Goal: Communication & Community: Connect with others

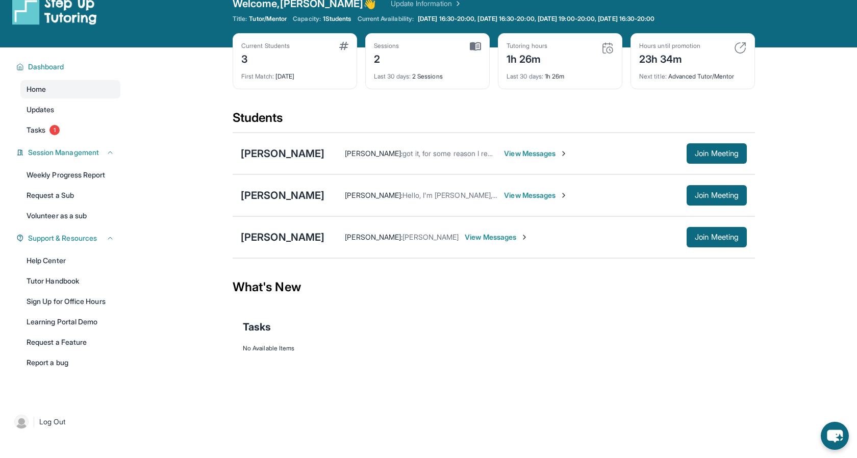
scroll to position [18, 0]
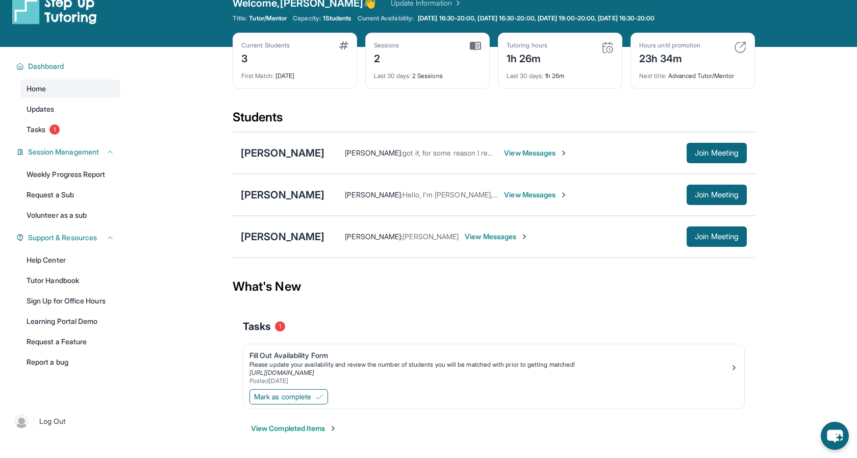
click at [465, 235] on span "View Messages" at bounding box center [497, 237] width 64 height 10
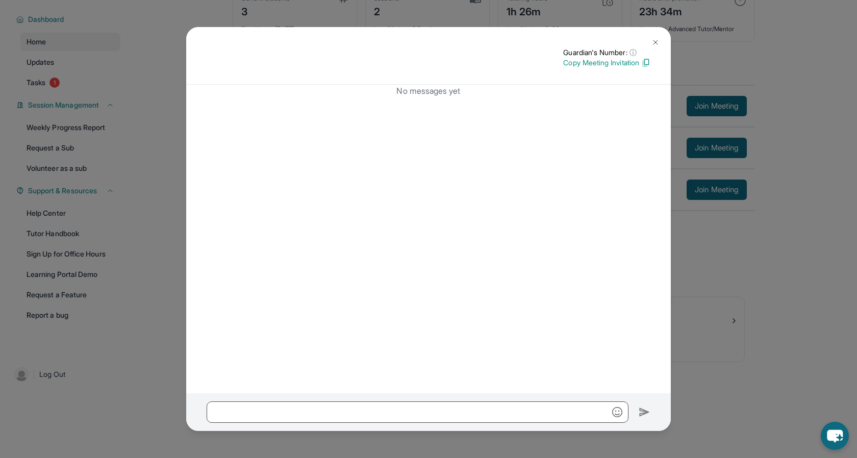
scroll to position [0, 0]
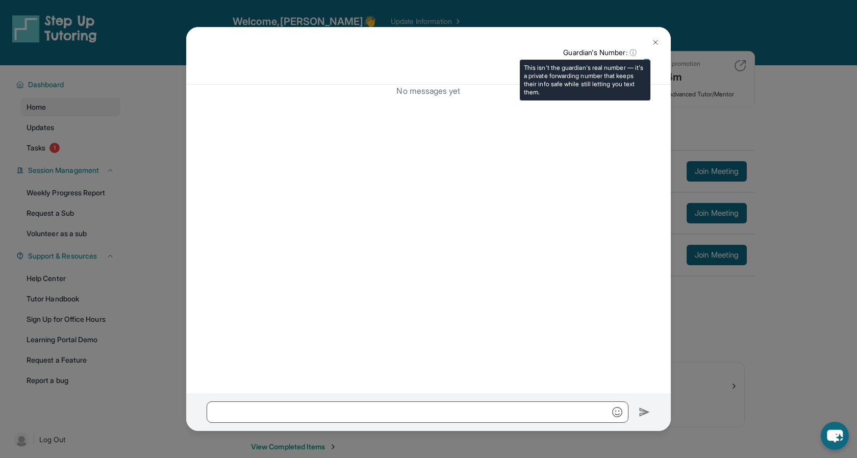
click at [647, 50] on p "Guardian's Number: ⓘ" at bounding box center [606, 52] width 87 height 10
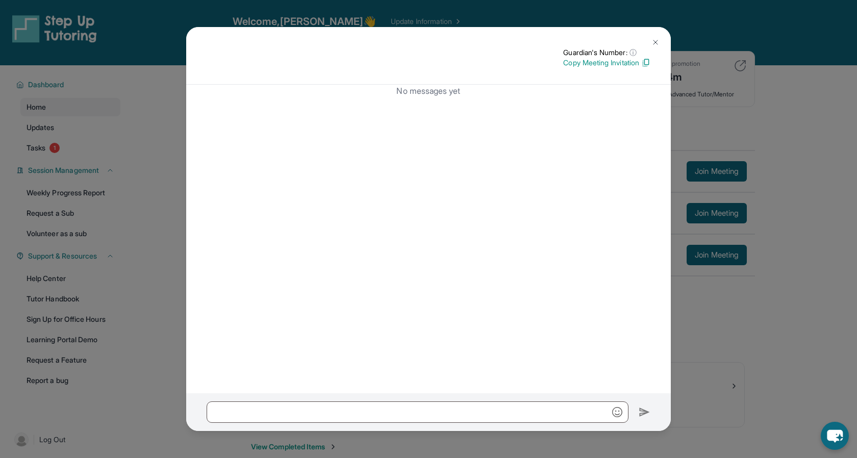
click at [651, 43] on img at bounding box center [655, 42] width 8 height 8
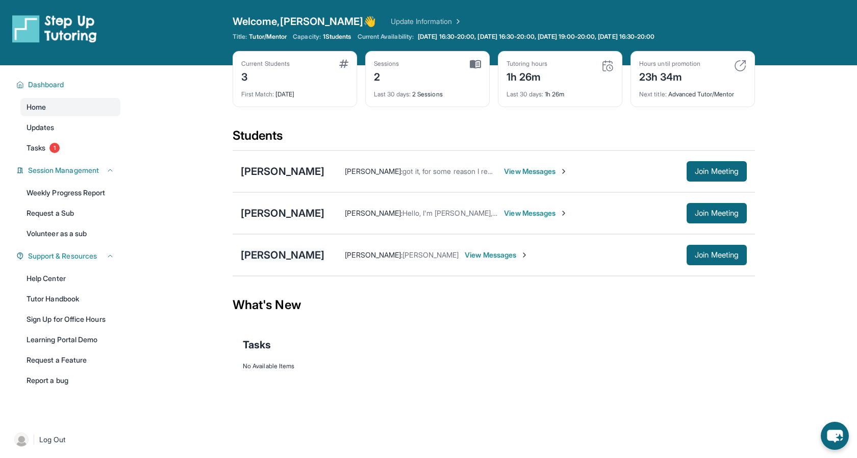
click at [292, 254] on div "[PERSON_NAME]" at bounding box center [283, 255] width 84 height 14
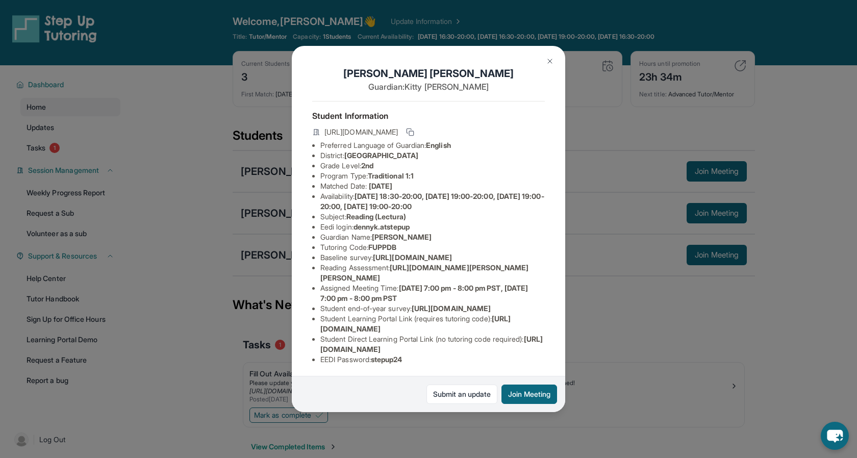
click at [549, 60] on img at bounding box center [550, 61] width 8 height 8
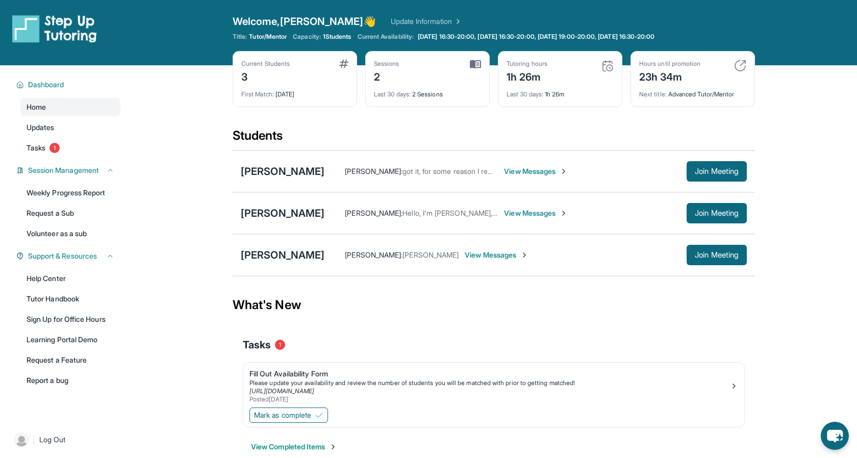
click at [402, 253] on span "[PERSON_NAME]" at bounding box center [430, 254] width 56 height 9
click at [465, 254] on span "View Messages" at bounding box center [497, 255] width 64 height 10
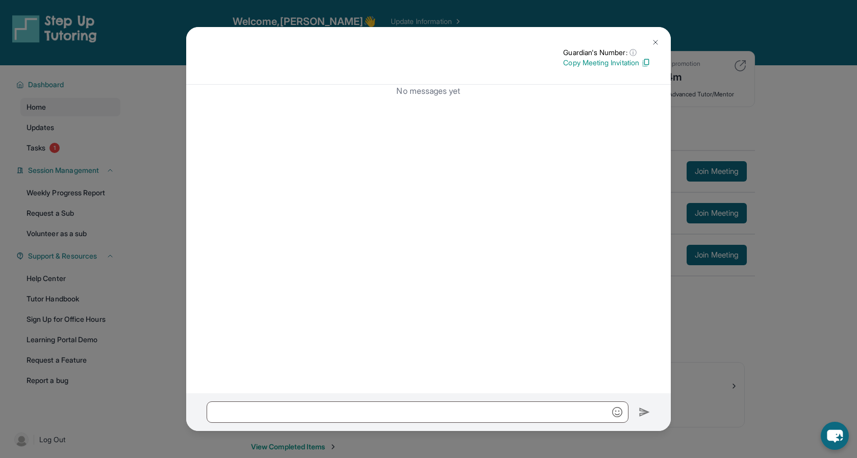
click at [654, 38] on button at bounding box center [655, 42] width 20 height 20
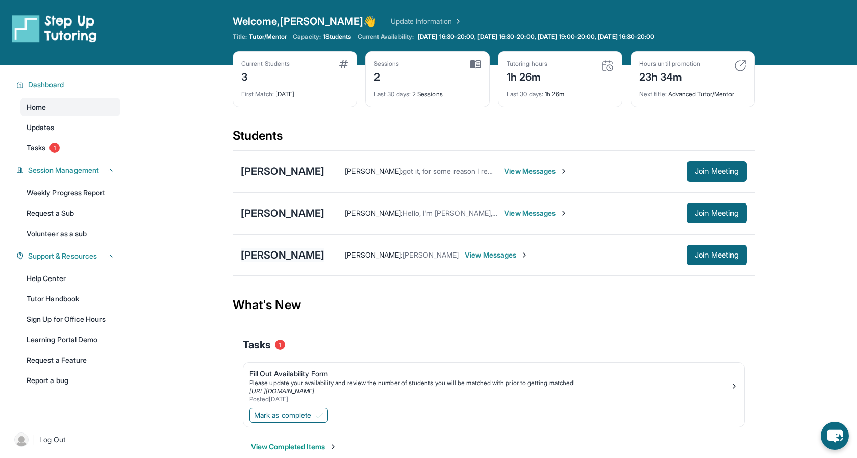
click at [276, 248] on div "[PERSON_NAME]" at bounding box center [283, 255] width 84 height 14
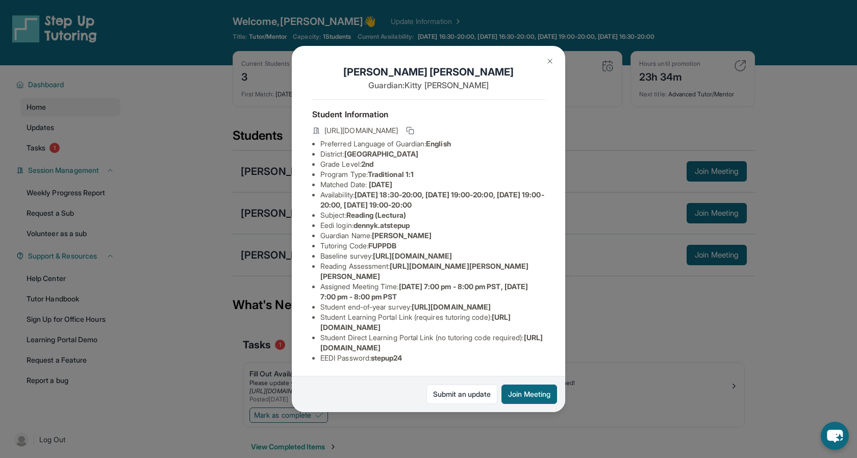
scroll to position [46, 3]
click at [541, 58] on button at bounding box center [550, 61] width 20 height 20
